Goal: Transaction & Acquisition: Purchase product/service

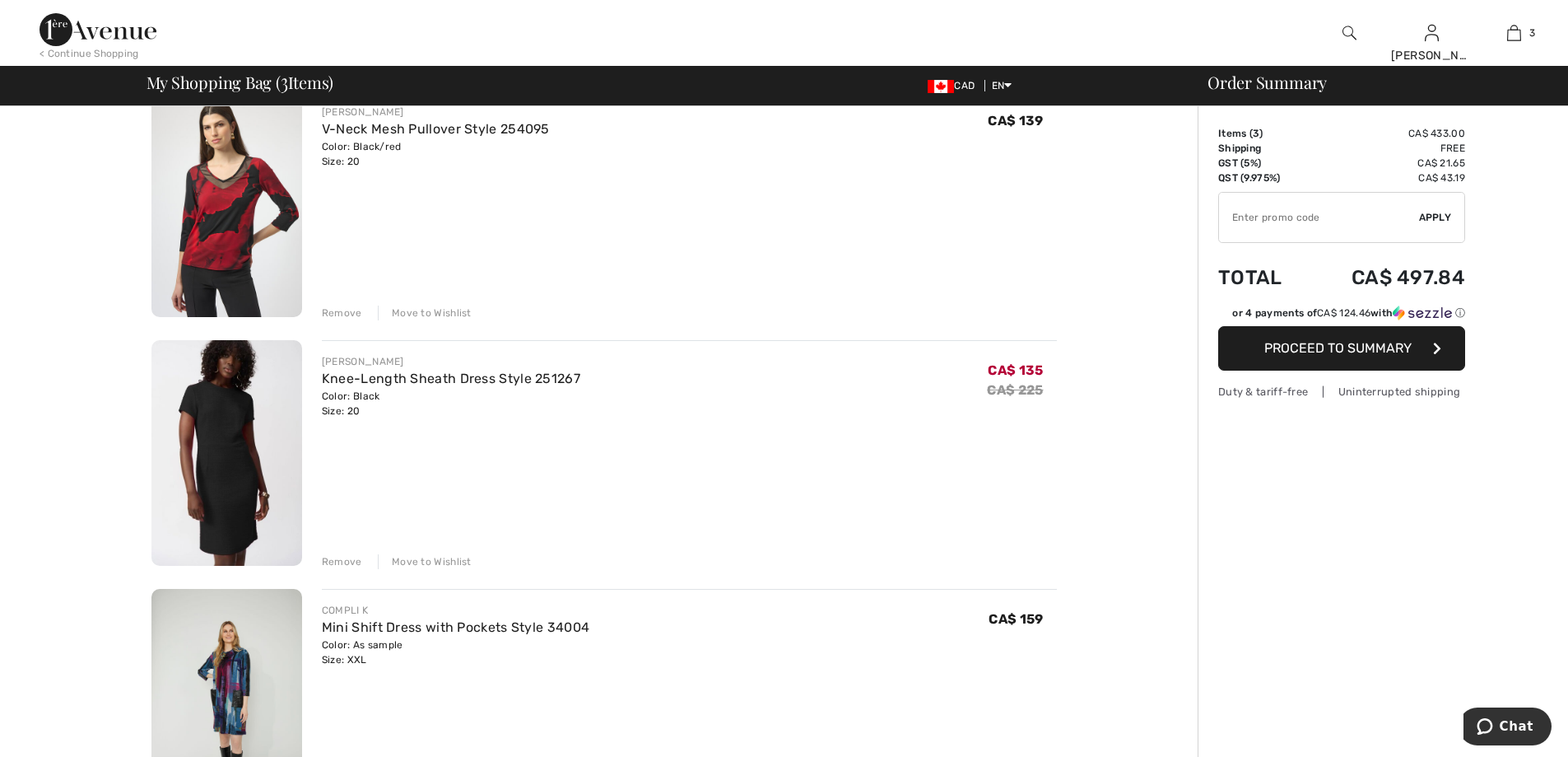
scroll to position [165, 0]
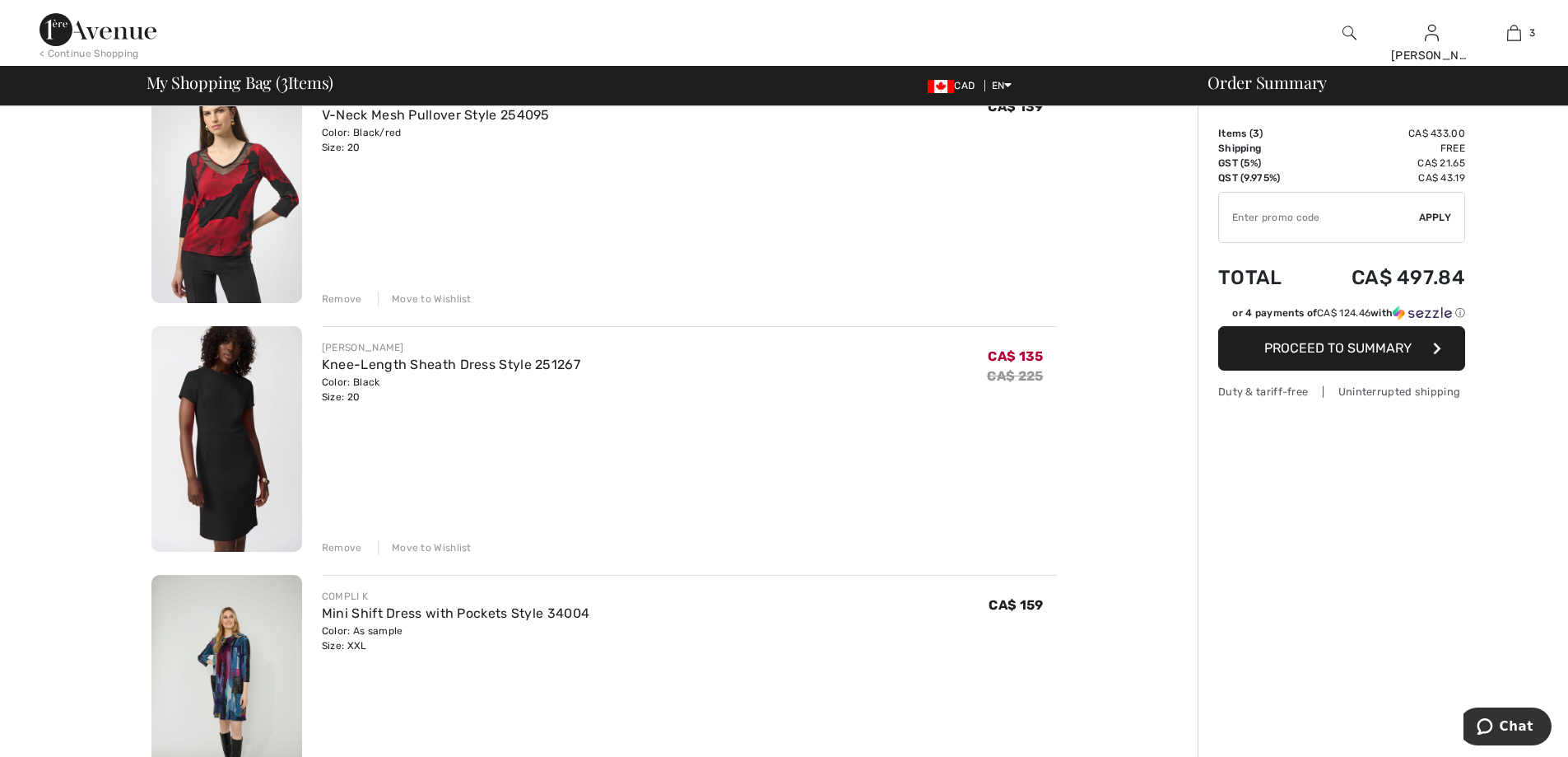
click at [214, 428] on img at bounding box center [226, 439] width 151 height 226
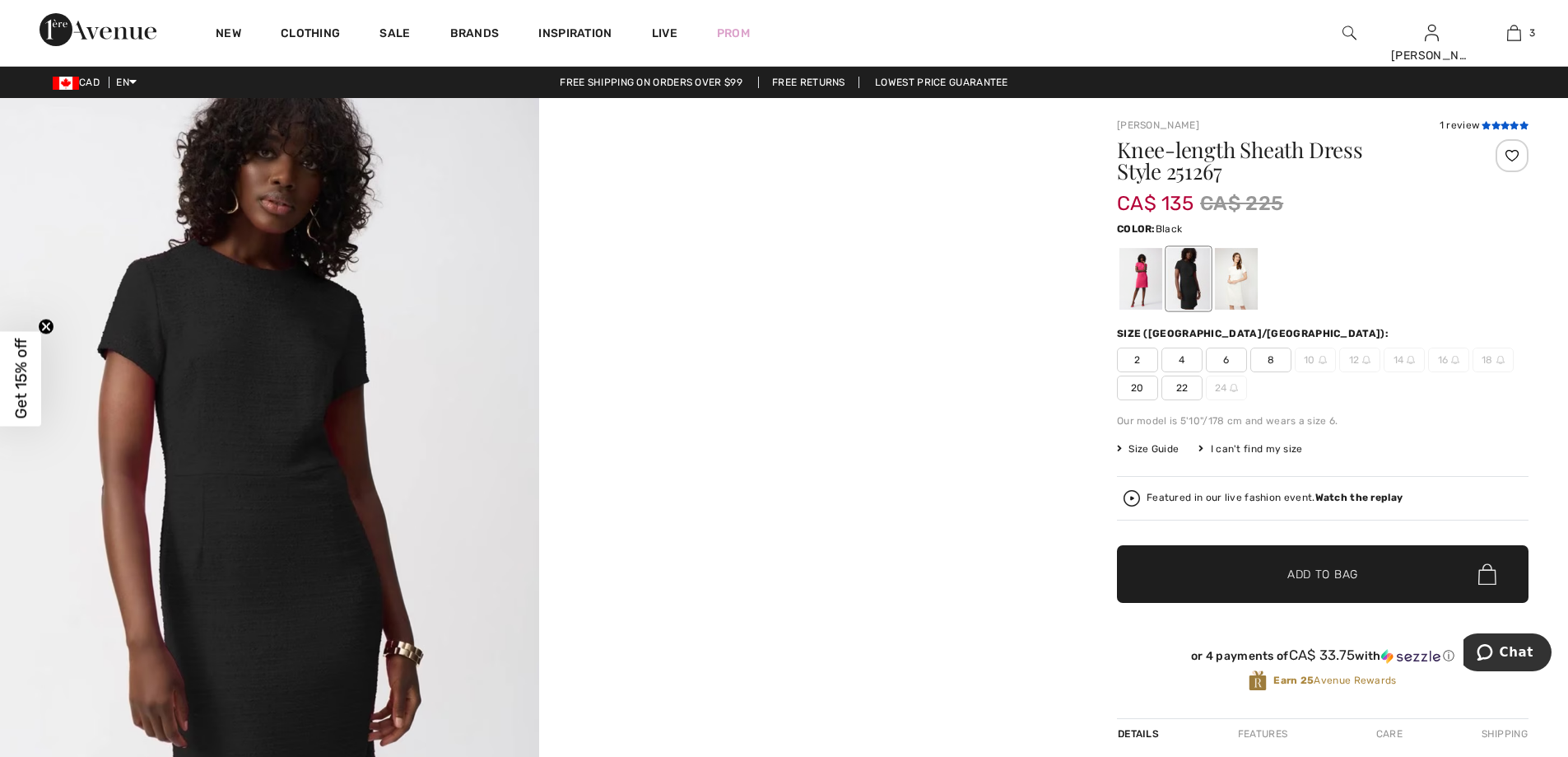
click at [1488, 126] on icon at bounding box center [1487, 124] width 9 height 8
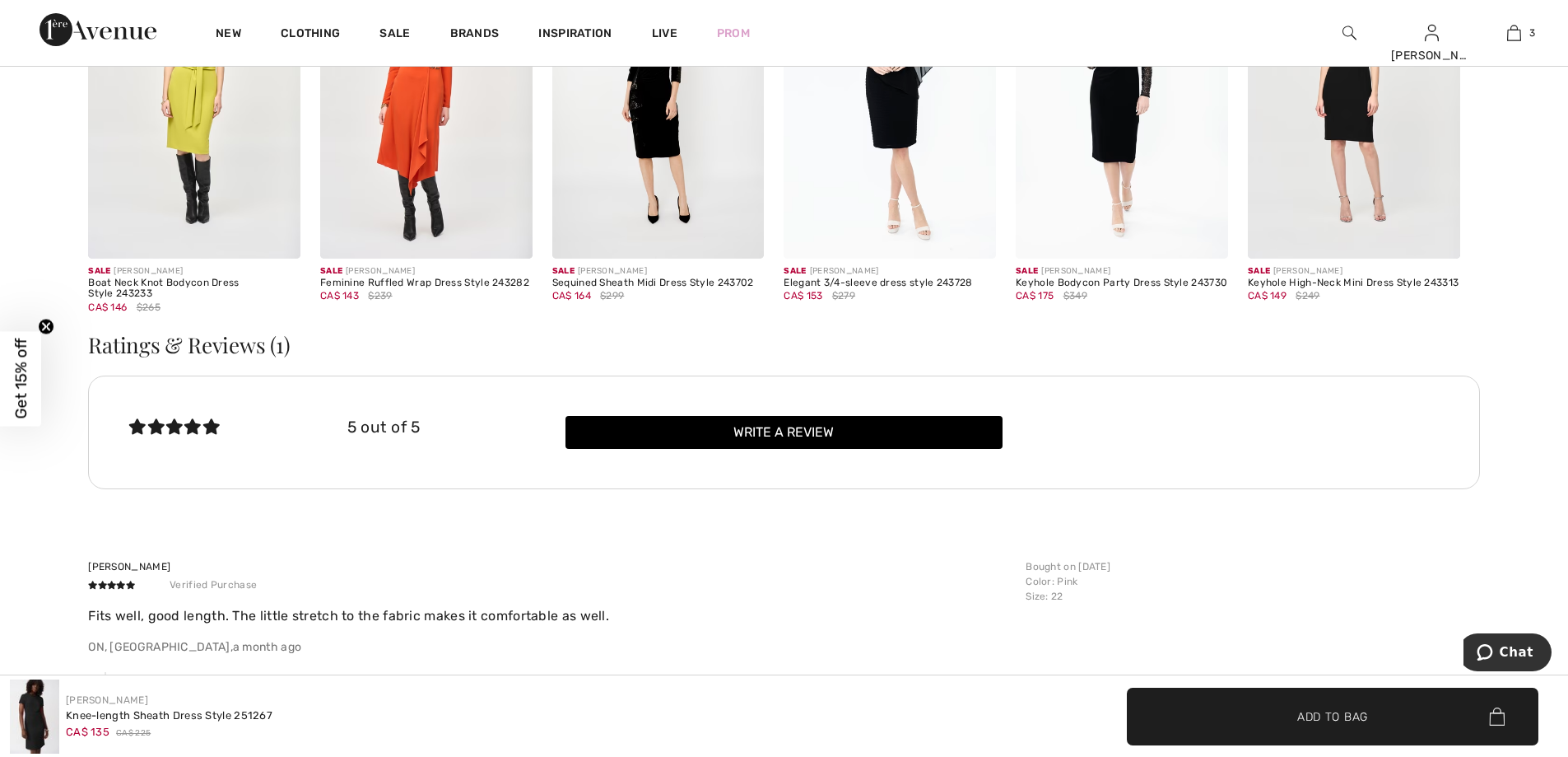
scroll to position [1447, 0]
